Goal: Navigation & Orientation: Find specific page/section

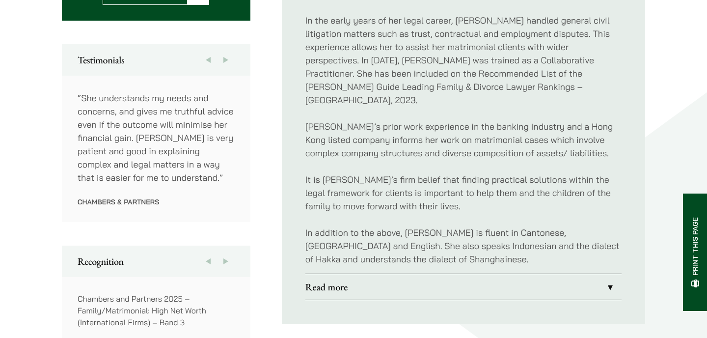
scroll to position [520, 0]
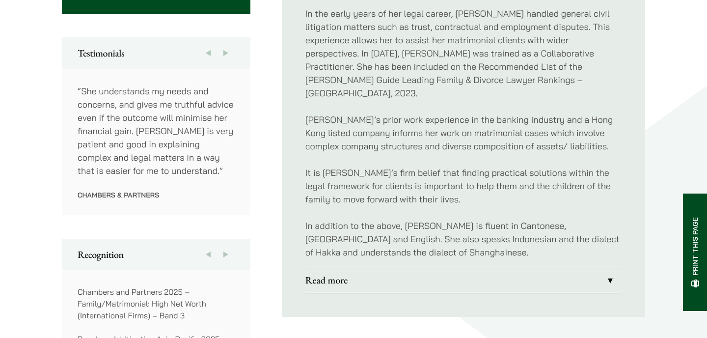
click at [385, 267] on link "Read more" at bounding box center [463, 280] width 316 height 26
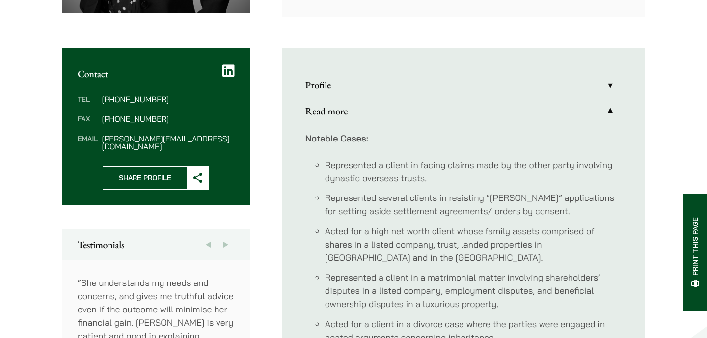
scroll to position [327, 0]
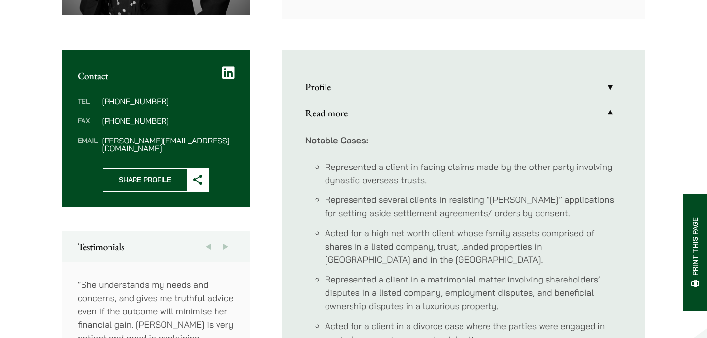
click at [374, 91] on link "Profile" at bounding box center [463, 87] width 316 height 26
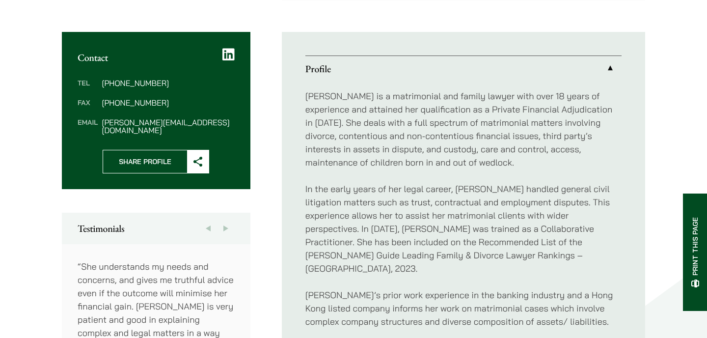
scroll to position [374, 0]
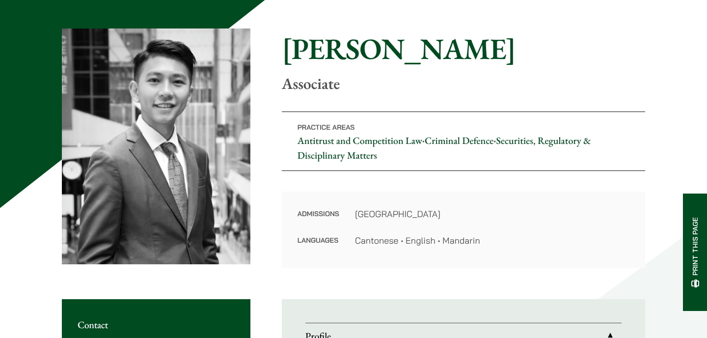
scroll to position [78, 0]
